Goal: Task Accomplishment & Management: Use online tool/utility

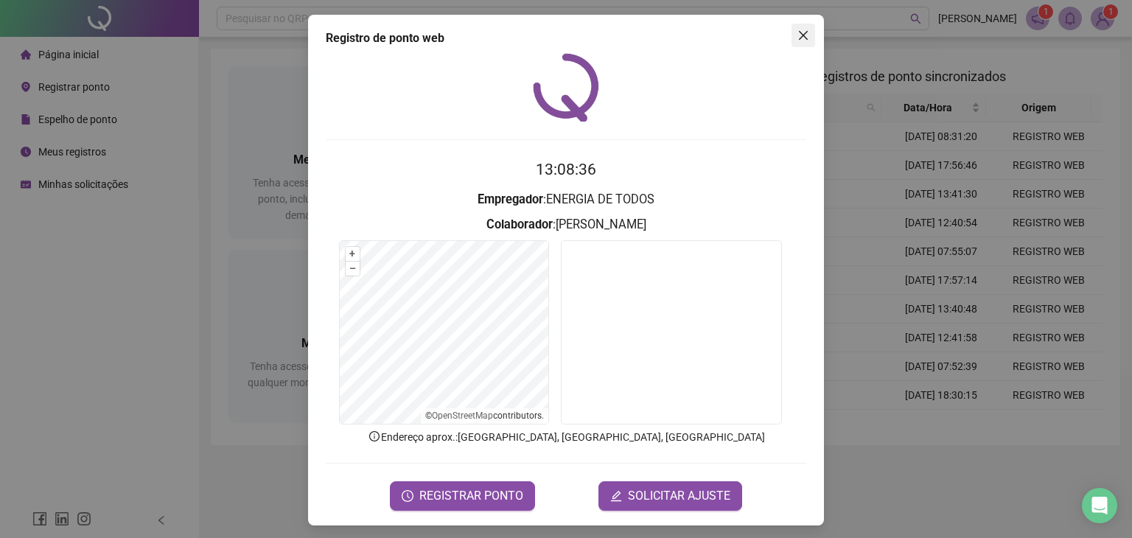
click at [803, 29] on span "Close" at bounding box center [803, 35] width 24 height 12
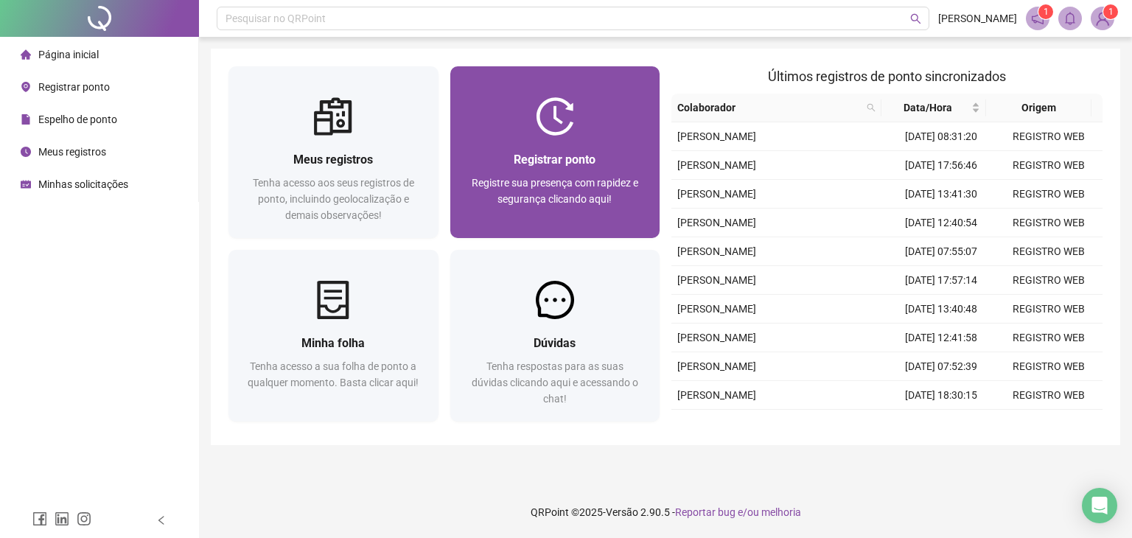
click at [541, 163] on span "Registrar ponto" at bounding box center [555, 160] width 82 height 14
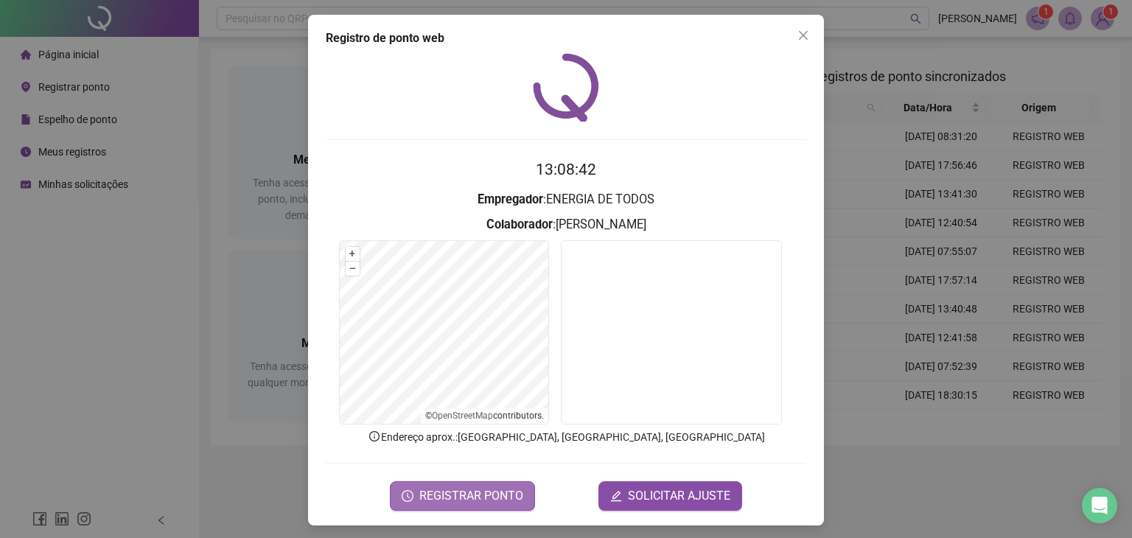
click at [511, 496] on span "REGISTRAR PONTO" at bounding box center [471, 496] width 104 height 18
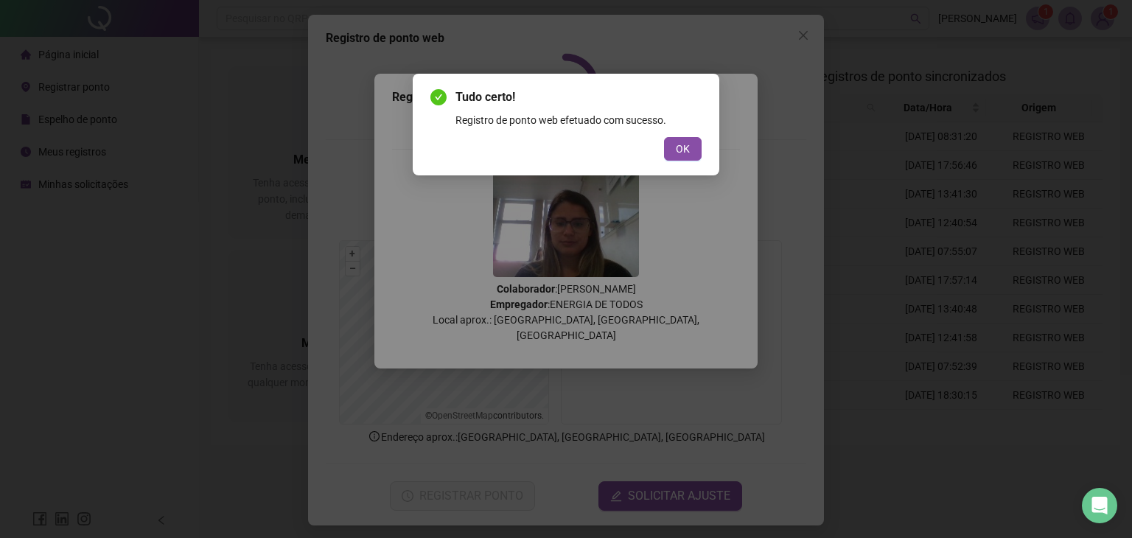
click at [705, 164] on div "Tudo certo! Registro de ponto web efetuado com sucesso. OK" at bounding box center [566, 125] width 307 height 102
click at [693, 155] on button "OK" at bounding box center [683, 149] width 38 height 24
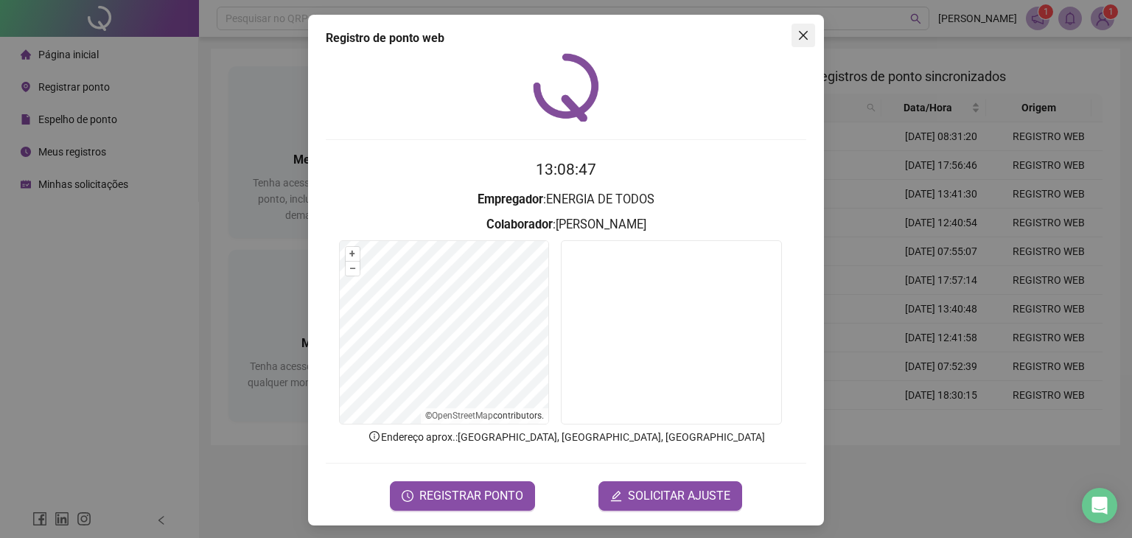
click at [797, 36] on icon "close" at bounding box center [803, 35] width 12 height 12
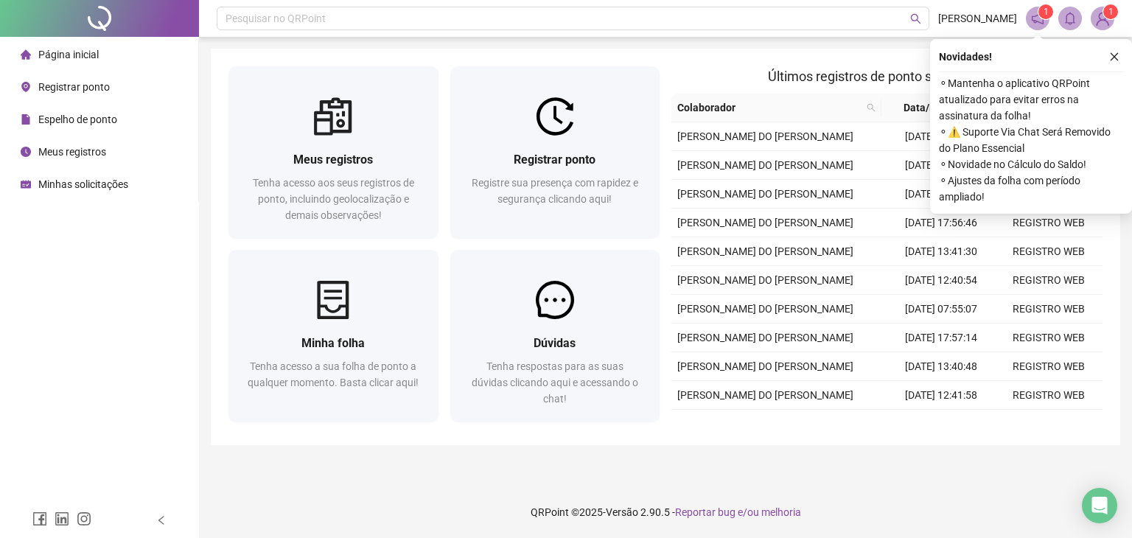
click at [1103, 63] on div "Novidades !" at bounding box center [1031, 57] width 184 height 18
click at [1121, 53] on button "button" at bounding box center [1114, 57] width 18 height 18
